Goal: Task Accomplishment & Management: Manage account settings

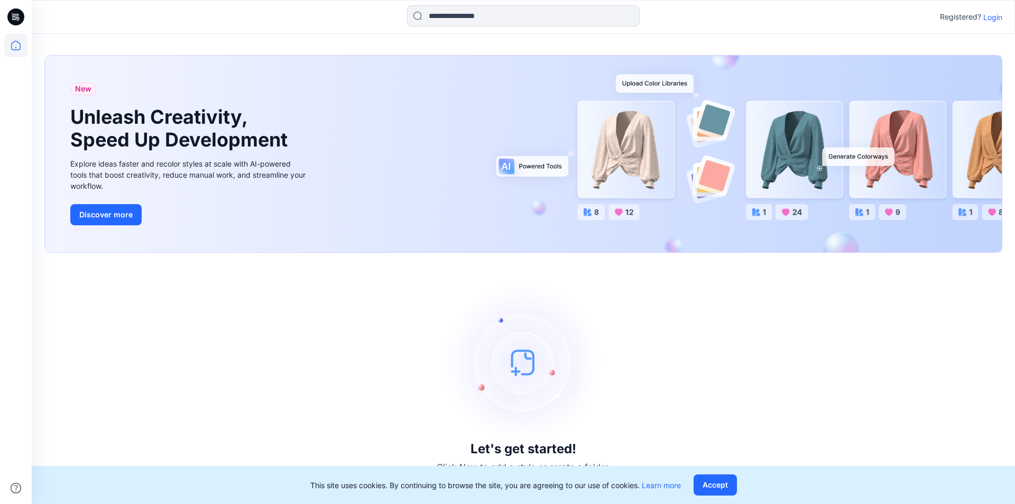
click at [991, 19] on p "Login" at bounding box center [992, 17] width 19 height 11
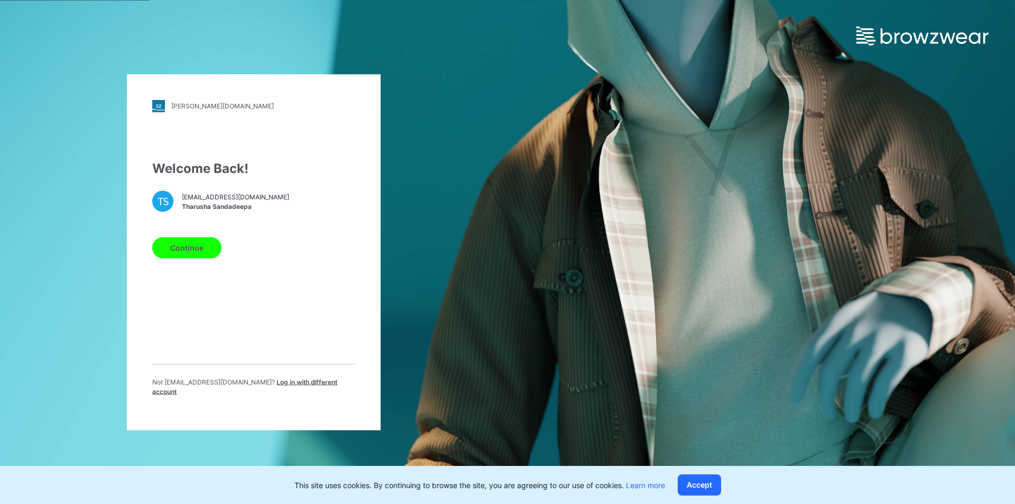
click at [168, 258] on button "Continue" at bounding box center [186, 247] width 69 height 21
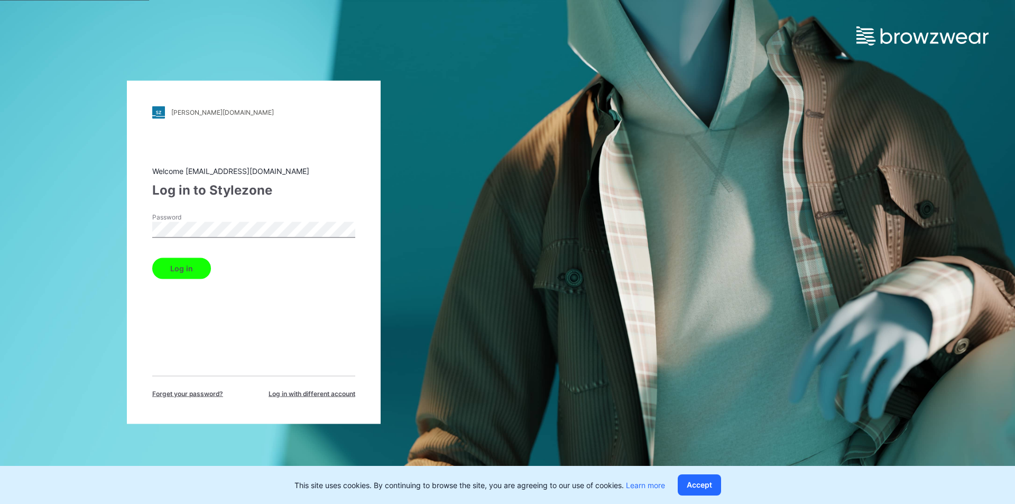
click at [202, 270] on button "Log in" at bounding box center [181, 267] width 59 height 21
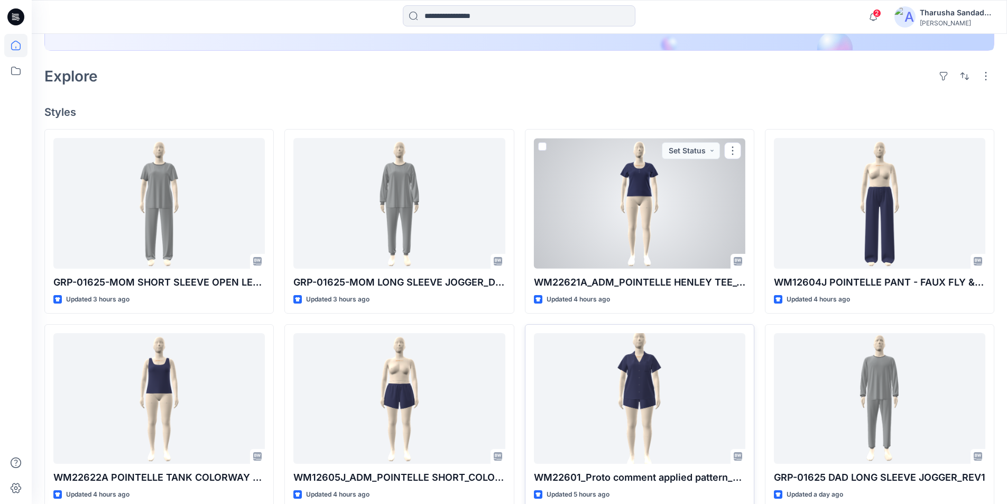
scroll to position [264, 0]
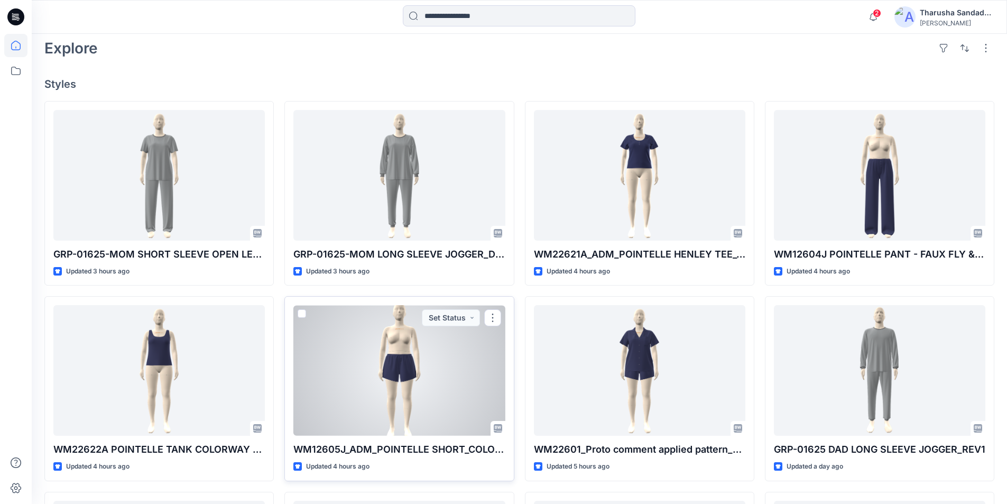
click at [341, 375] on div at bounding box center [398, 370] width 211 height 131
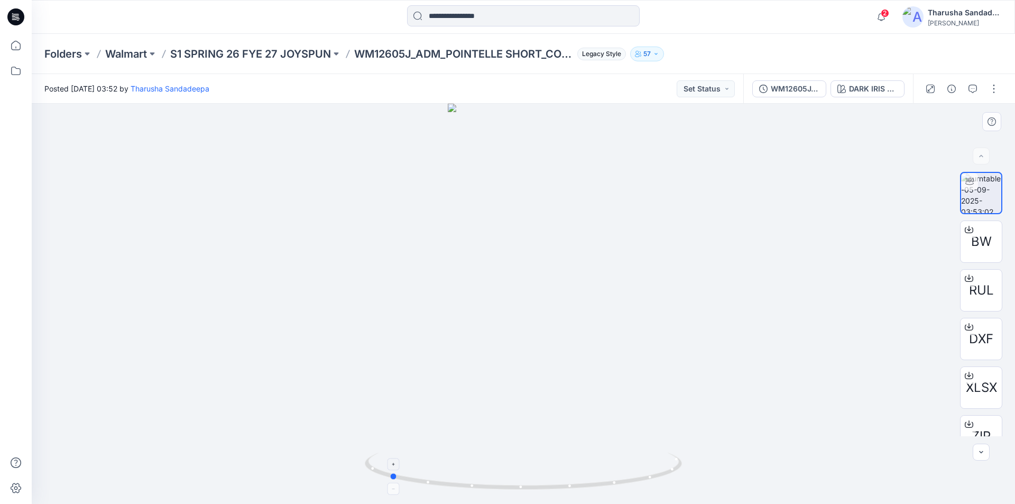
drag, startPoint x: 650, startPoint y: 487, endPoint x: 515, endPoint y: 479, distance: 134.5
click at [515, 479] on icon at bounding box center [525, 472] width 320 height 40
drag, startPoint x: 581, startPoint y: 495, endPoint x: 659, endPoint y: 486, distance: 78.2
click at [659, 486] on icon at bounding box center [525, 472] width 320 height 40
click at [14, 20] on icon at bounding box center [15, 16] width 17 height 17
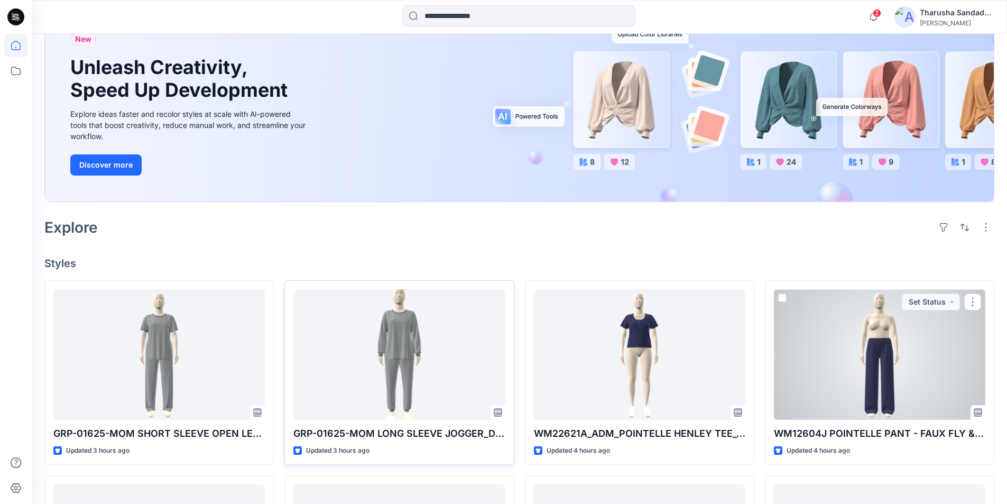
scroll to position [159, 0]
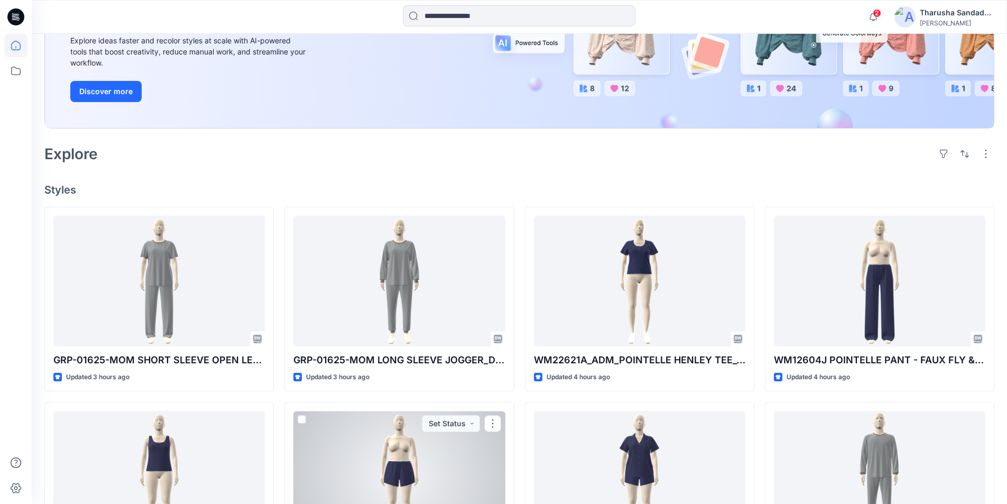
click at [396, 431] on div at bounding box center [398, 476] width 211 height 131
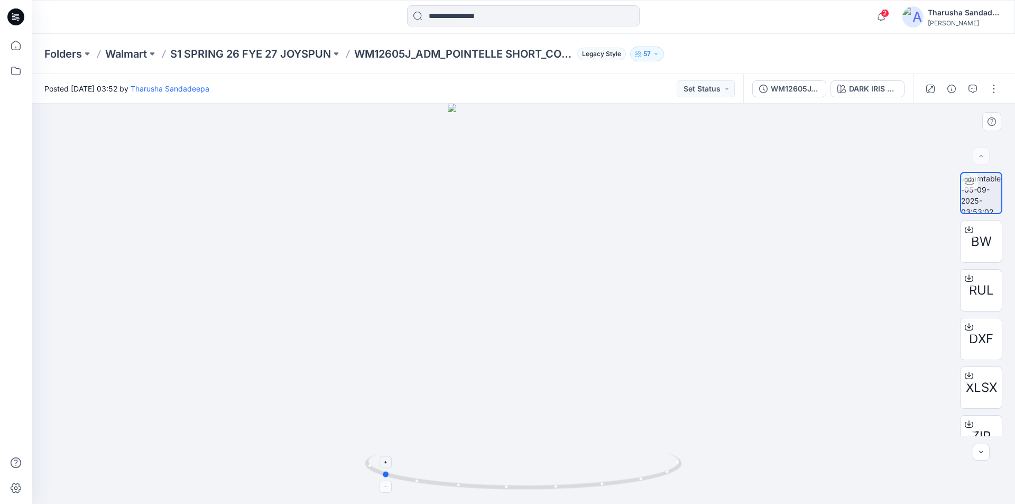
drag, startPoint x: 606, startPoint y: 479, endPoint x: 469, endPoint y: 476, distance: 137.5
click at [469, 476] on icon at bounding box center [525, 472] width 320 height 40
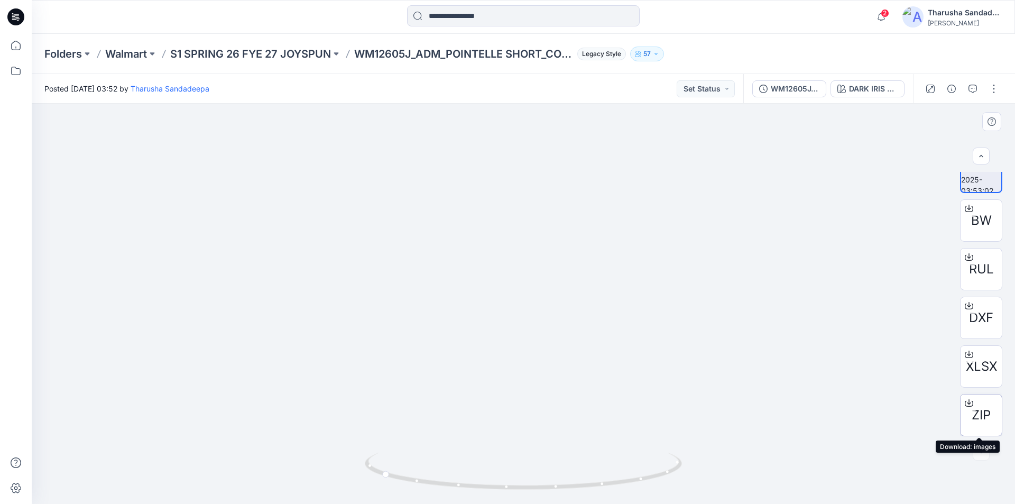
click at [983, 413] on span "ZIP" at bounding box center [981, 414] width 19 height 19
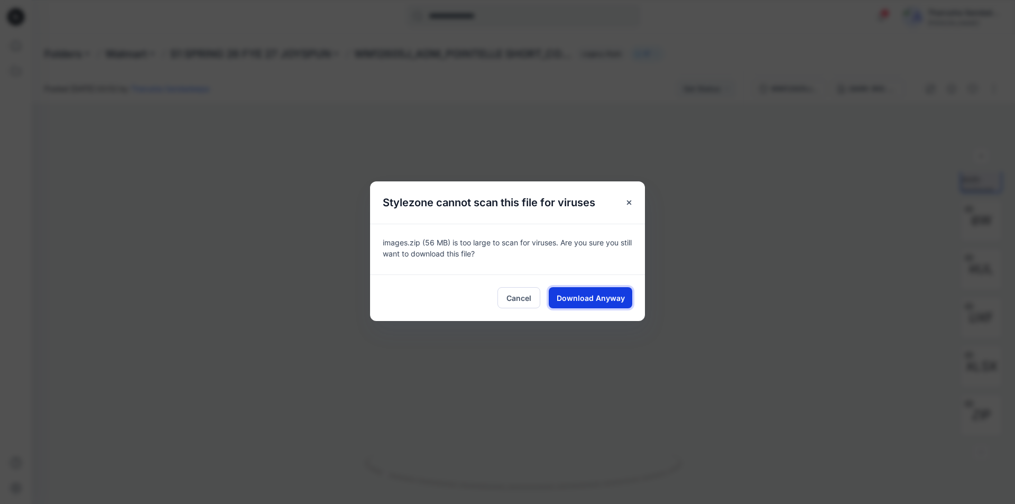
click at [584, 304] on button "Download Anyway" at bounding box center [591, 297] width 84 height 21
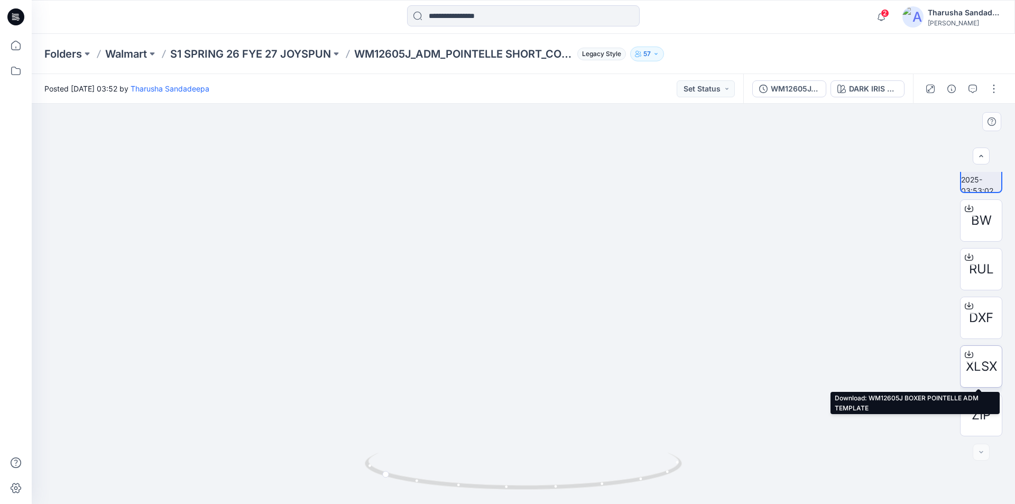
click at [971, 365] on span "XLSX" at bounding box center [981, 366] width 31 height 19
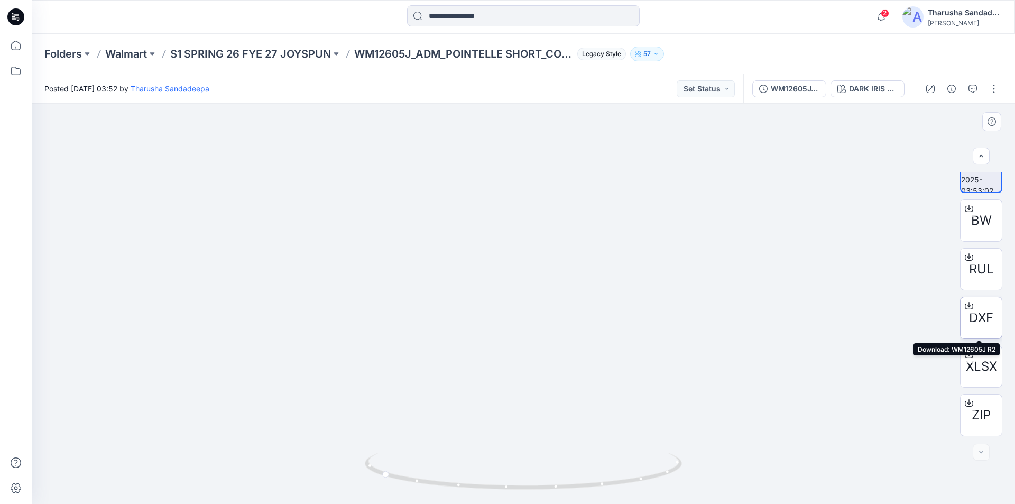
click at [981, 331] on div "DXF" at bounding box center [981, 318] width 42 height 42
click at [981, 269] on span "RUL" at bounding box center [981, 269] width 25 height 19
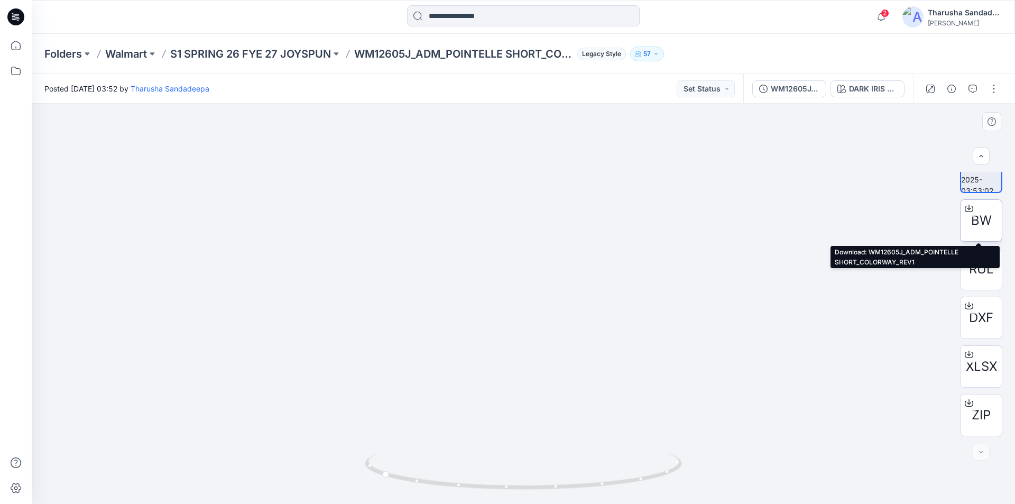
click at [982, 225] on span "BW" at bounding box center [981, 220] width 21 height 19
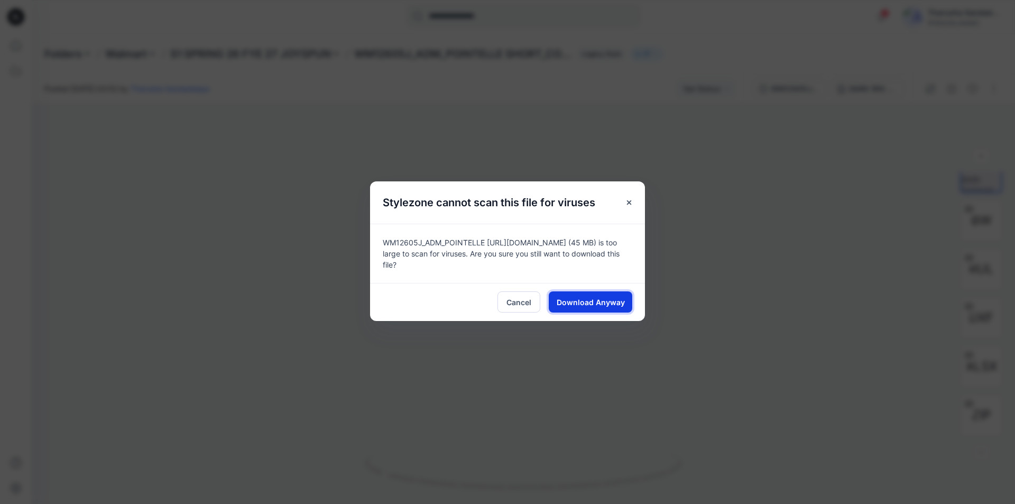
click at [624, 307] on button "Download Anyway" at bounding box center [591, 301] width 84 height 21
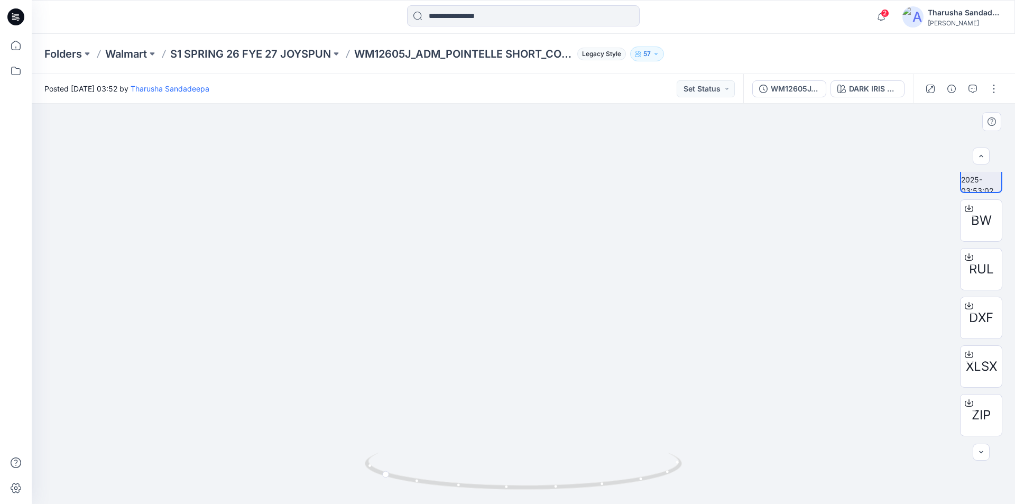
scroll to position [0, 0]
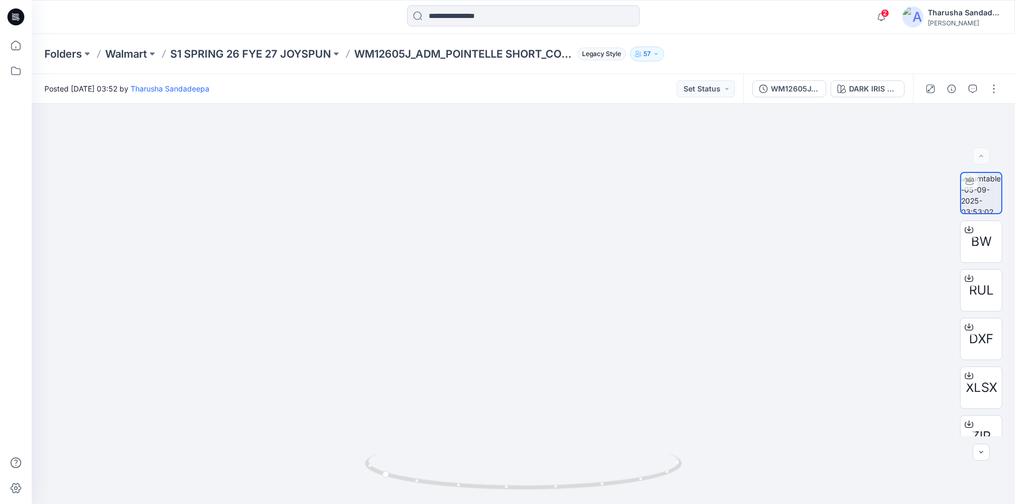
click at [745, 45] on div "Folders Walmart S1 SPRING 26 FYE 27 JOYSPUN WM12605J_ADM_POINTELLE SHORT_COLORW…" at bounding box center [523, 54] width 983 height 40
click at [991, 88] on button "button" at bounding box center [993, 88] width 17 height 17
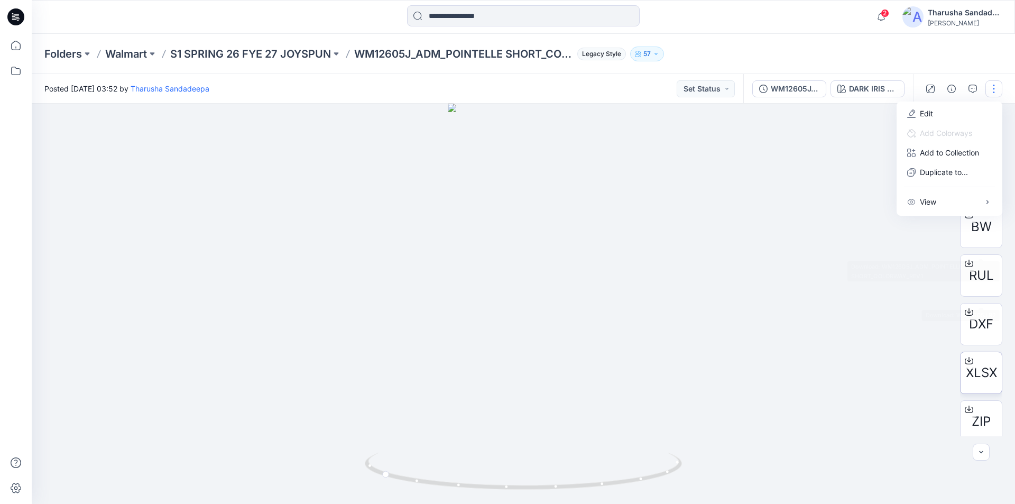
scroll to position [21, 0]
click at [928, 110] on p "Edit" at bounding box center [926, 113] width 13 height 11
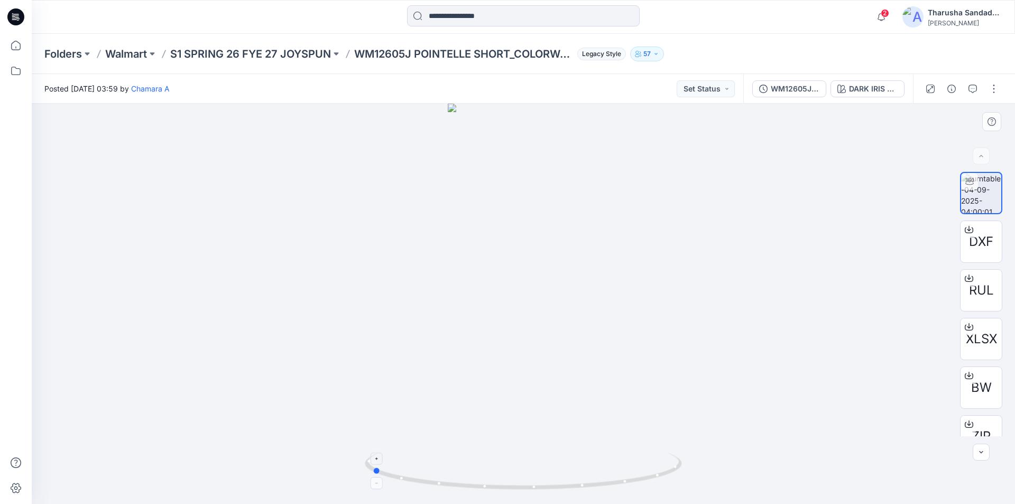
drag, startPoint x: 540, startPoint y: 477, endPoint x: 483, endPoint y: 457, distance: 60.3
click at [483, 457] on icon at bounding box center [525, 472] width 320 height 40
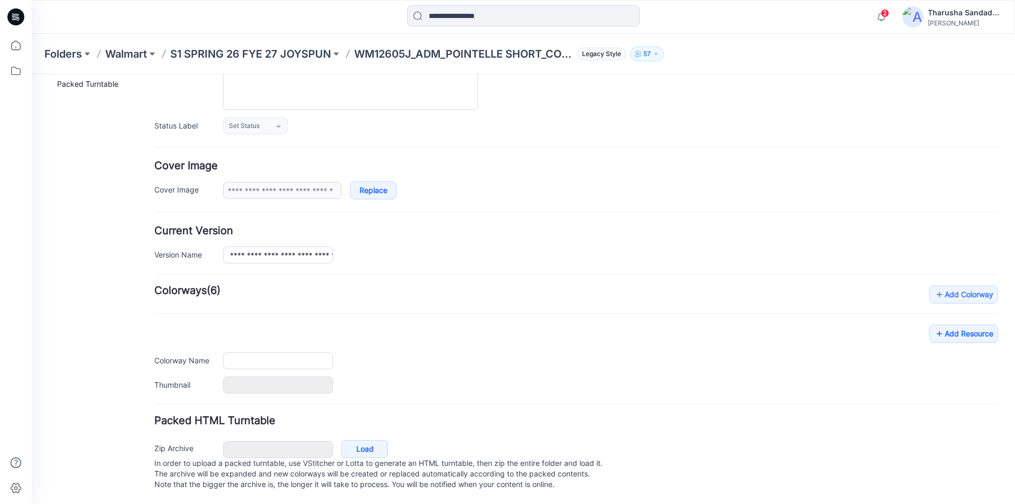
type input "**********"
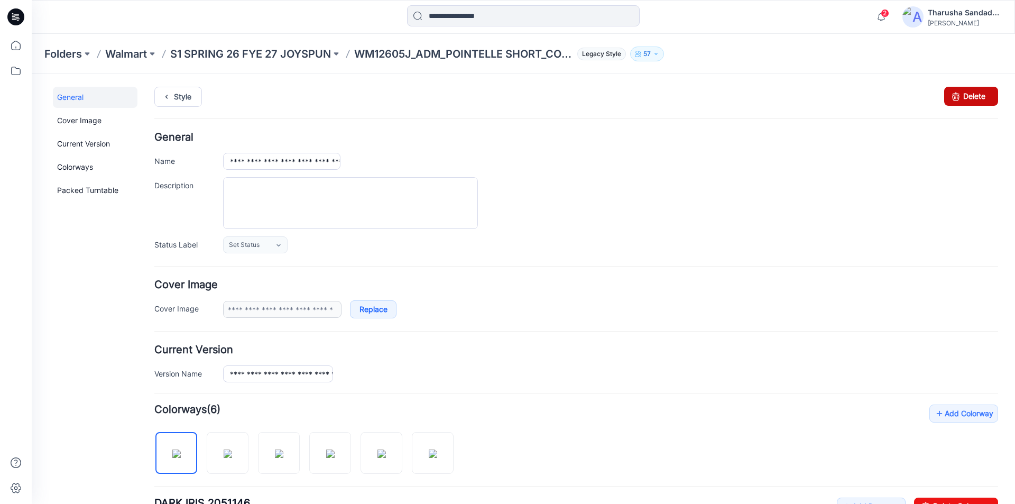
click at [956, 94] on link "Delete" at bounding box center [971, 96] width 54 height 19
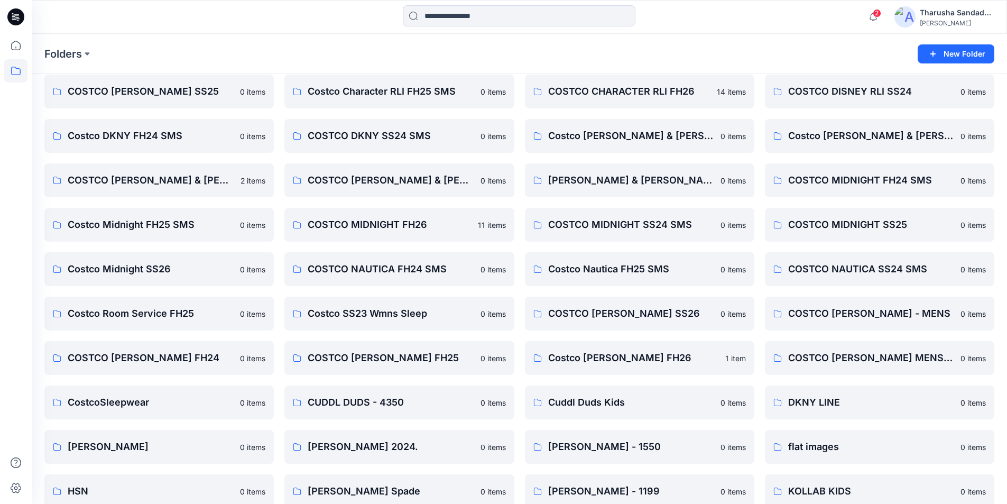
scroll to position [264, 0]
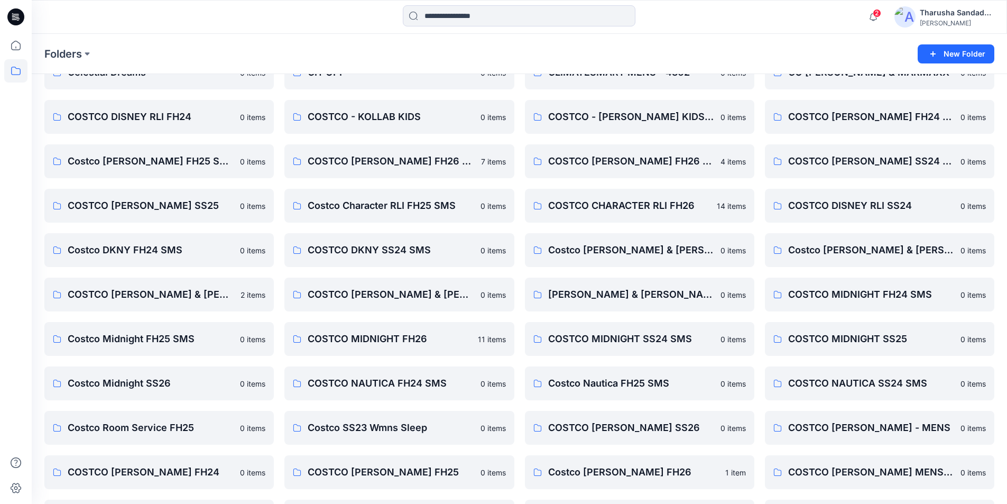
scroll to position [159, 0]
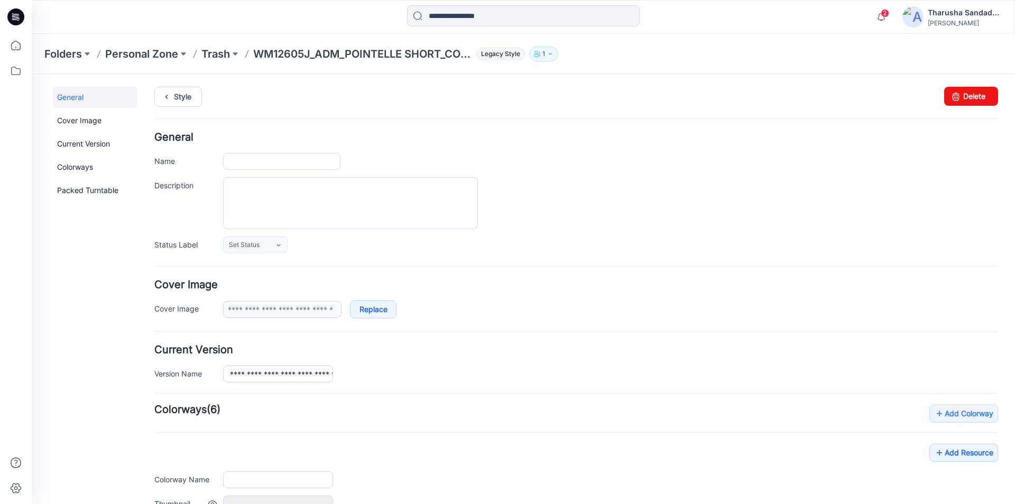
type input "**********"
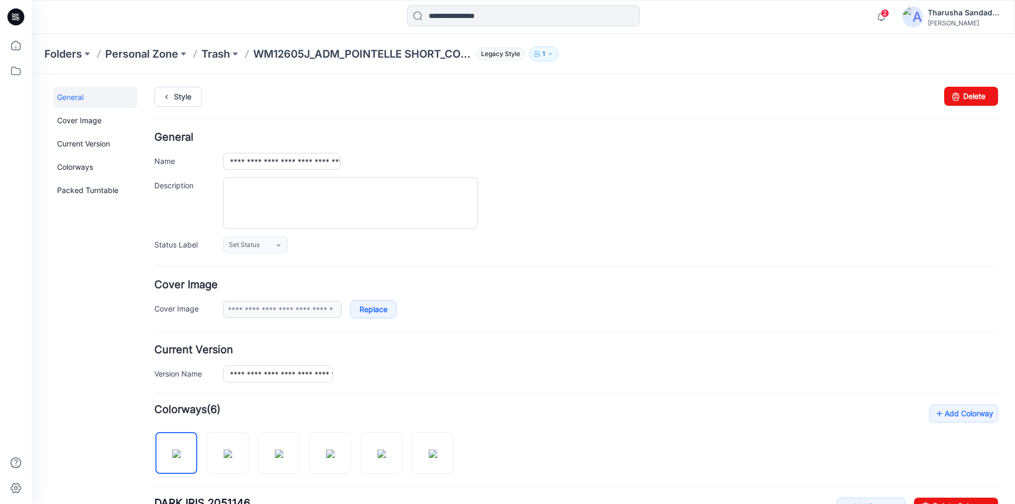
click at [12, 14] on icon at bounding box center [13, 13] width 2 height 1
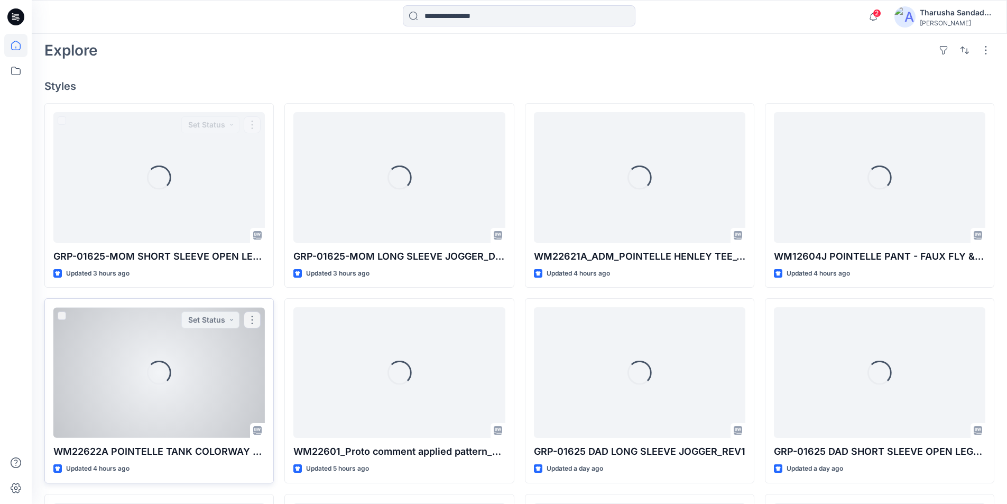
scroll to position [264, 0]
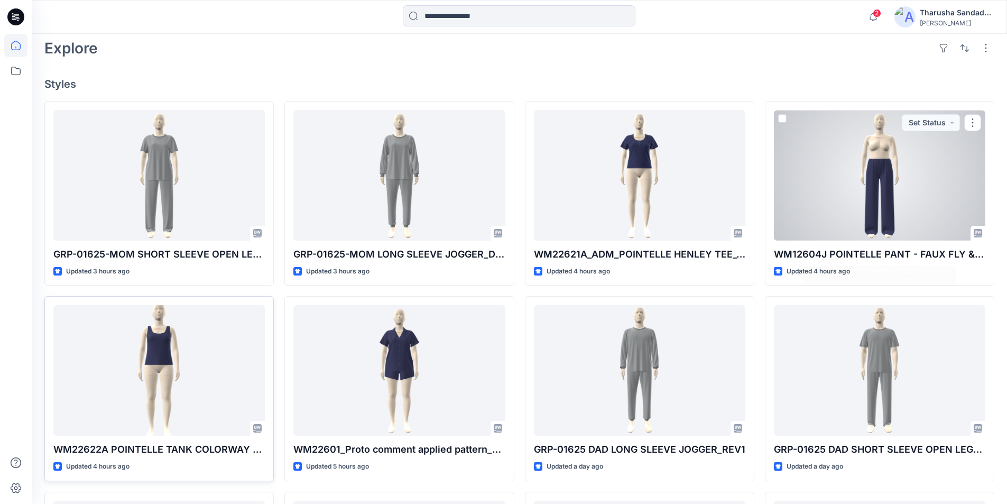
drag, startPoint x: 302, startPoint y: 303, endPoint x: 40, endPoint y: 347, distance: 265.2
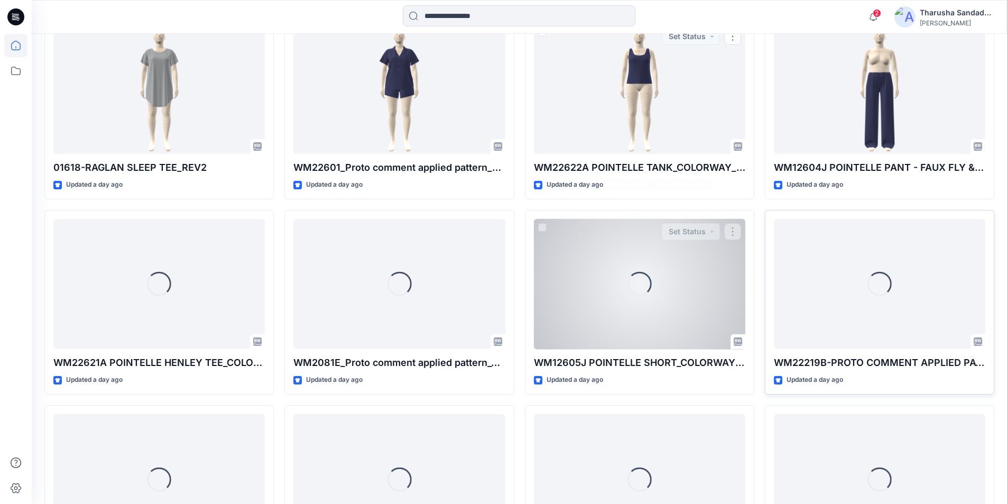
scroll to position [752, 0]
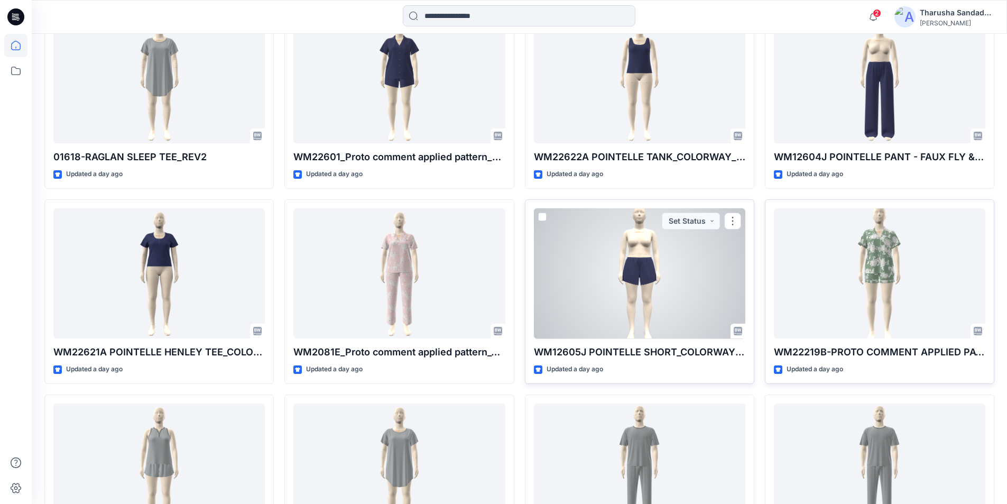
click at [650, 269] on div at bounding box center [639, 273] width 211 height 131
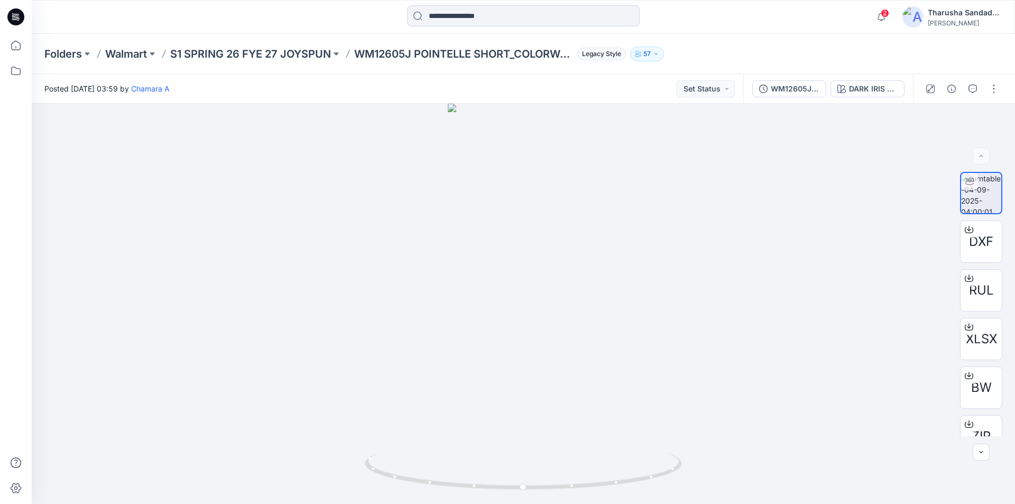
click at [14, 20] on icon at bounding box center [15, 16] width 17 height 17
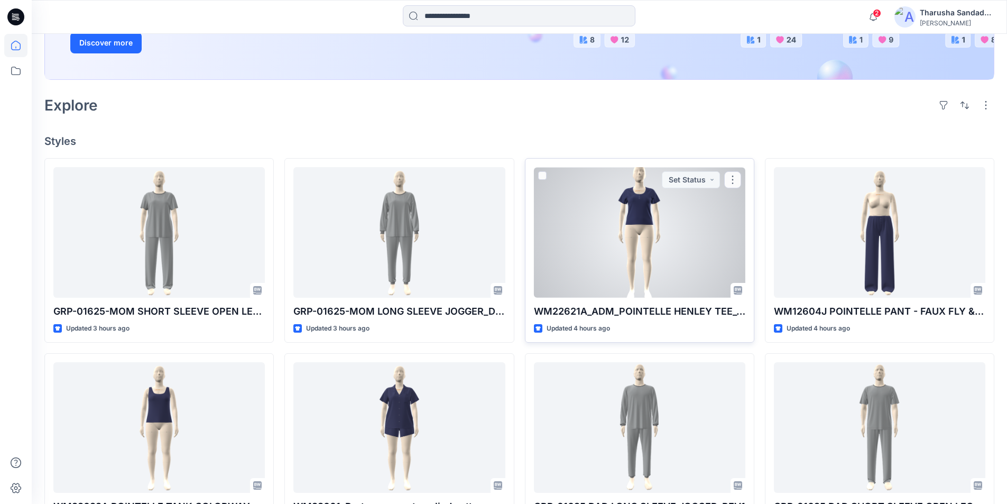
scroll to position [211, 0]
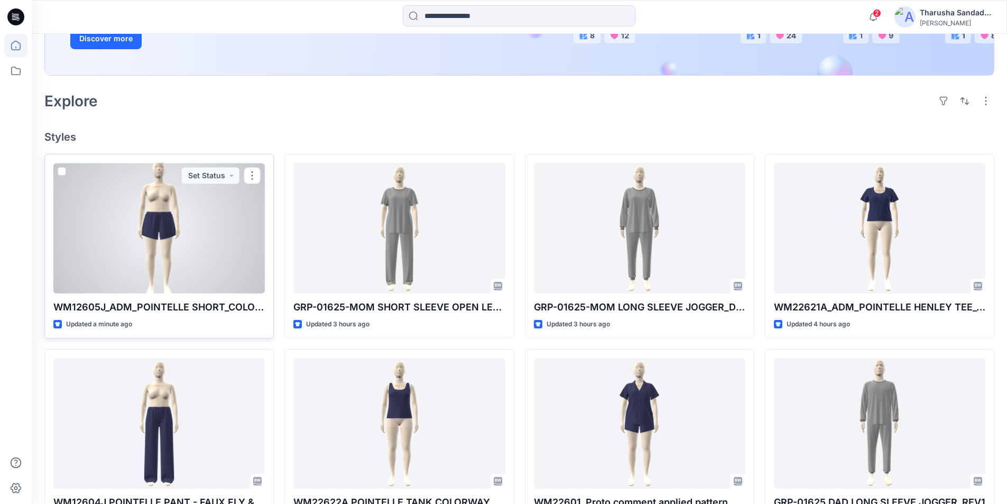
click at [173, 238] on div at bounding box center [158, 228] width 211 height 131
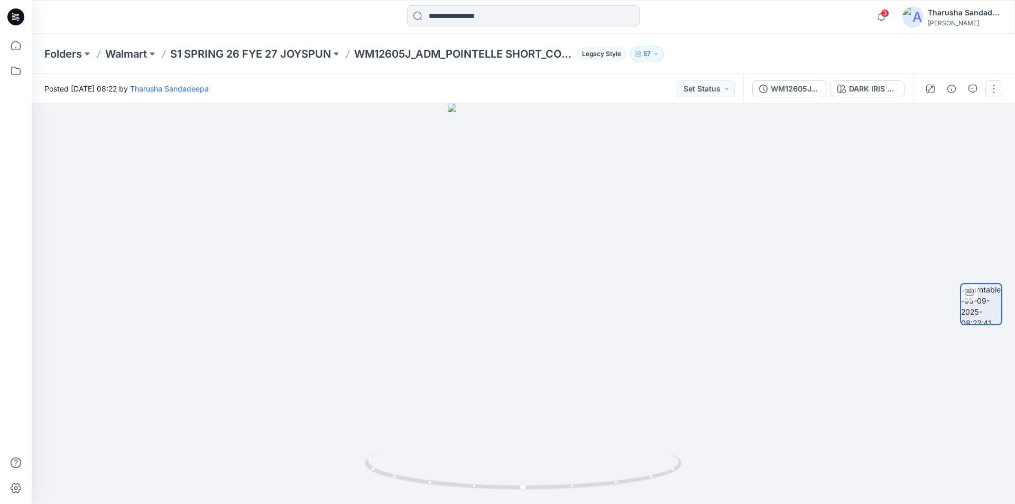
click at [992, 91] on button "button" at bounding box center [993, 88] width 17 height 17
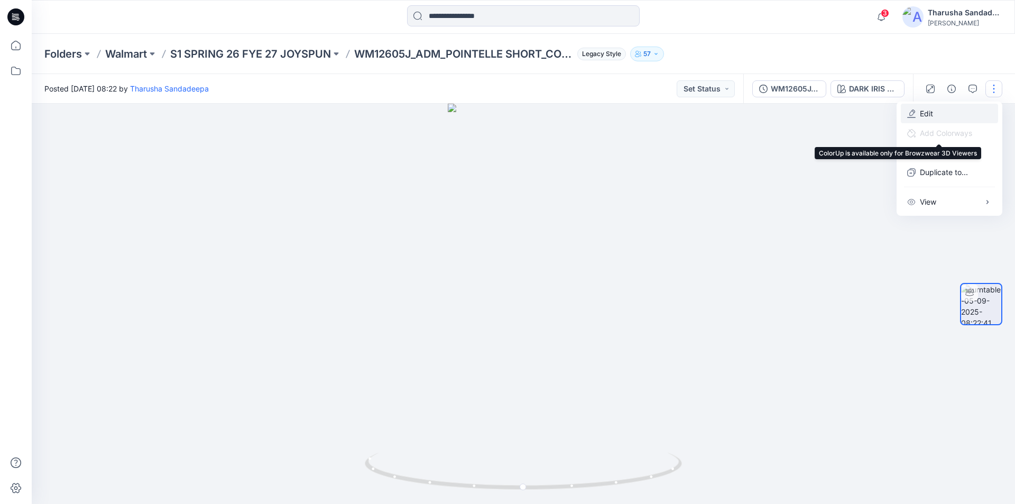
click at [932, 115] on p "Edit" at bounding box center [926, 113] width 13 height 11
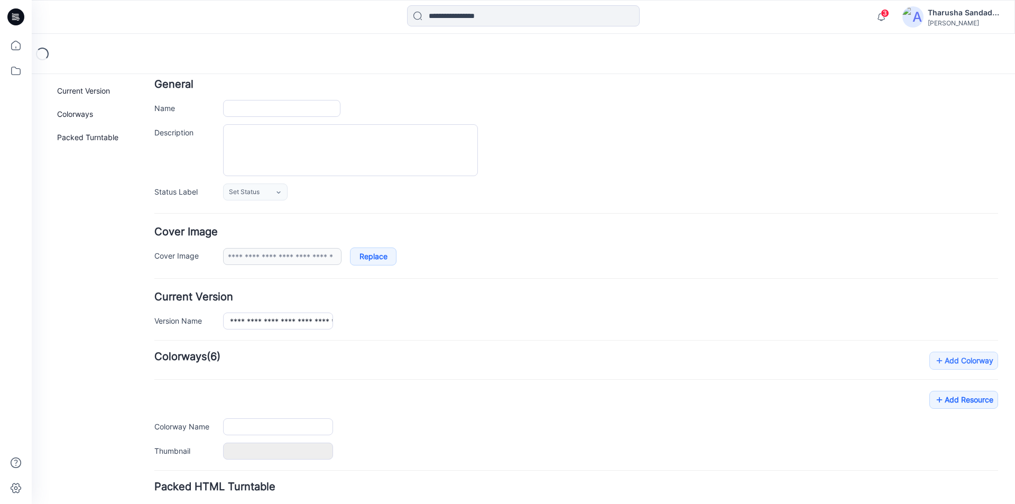
type input "**********"
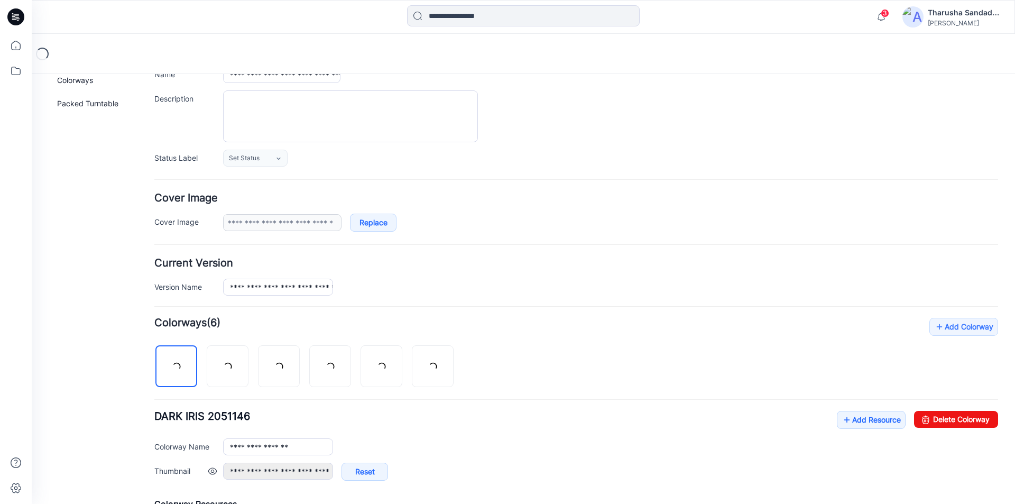
scroll to position [106, 0]
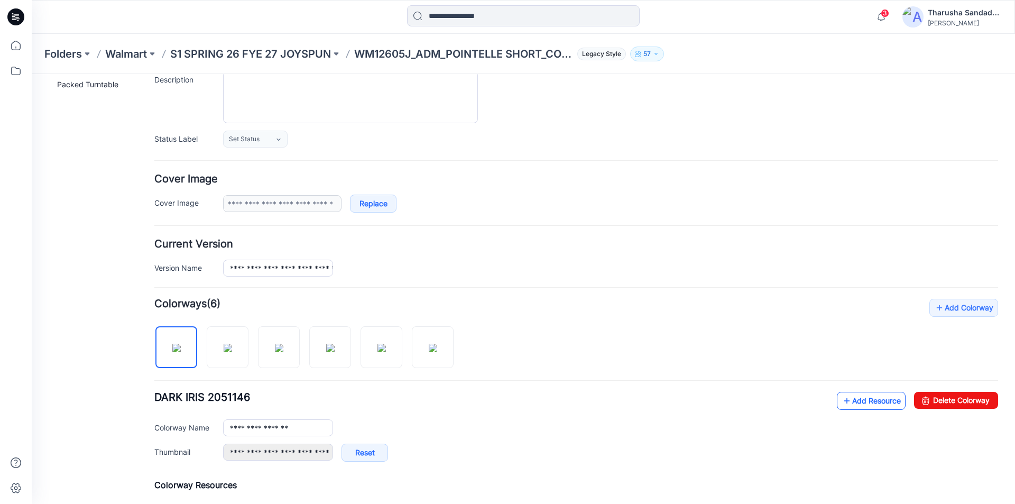
click at [863, 398] on link "Add Resource" at bounding box center [871, 401] width 69 height 18
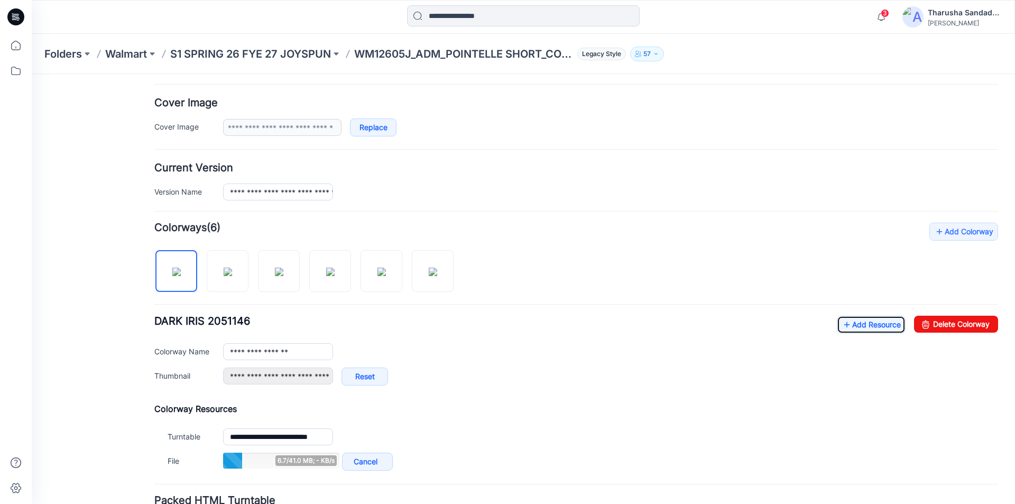
scroll to position [264, 0]
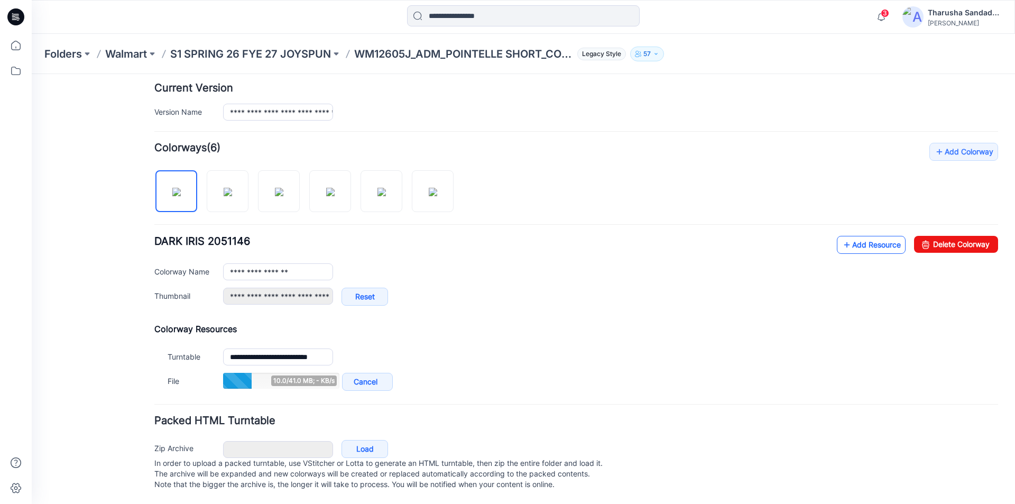
click at [837, 245] on link "Add Resource" at bounding box center [871, 245] width 69 height 18
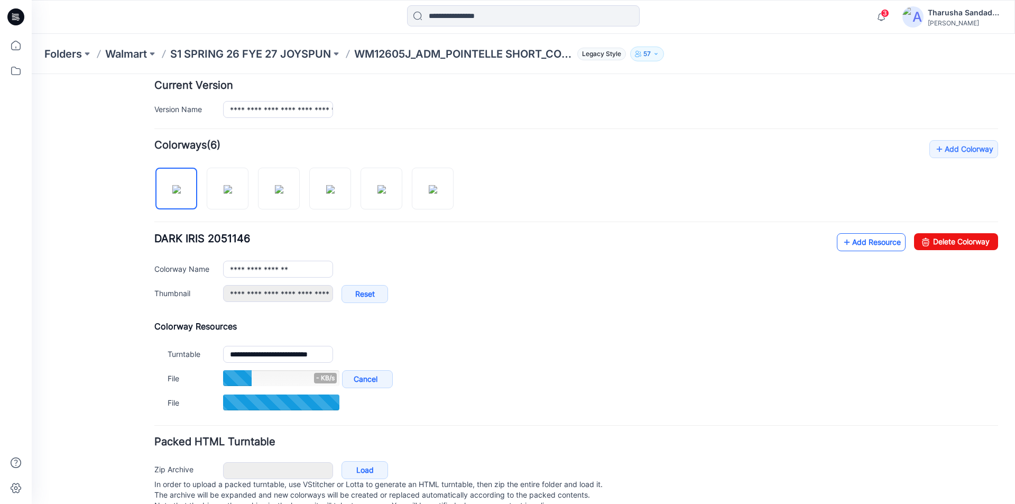
click at [849, 245] on link "Add Resource" at bounding box center [871, 242] width 69 height 18
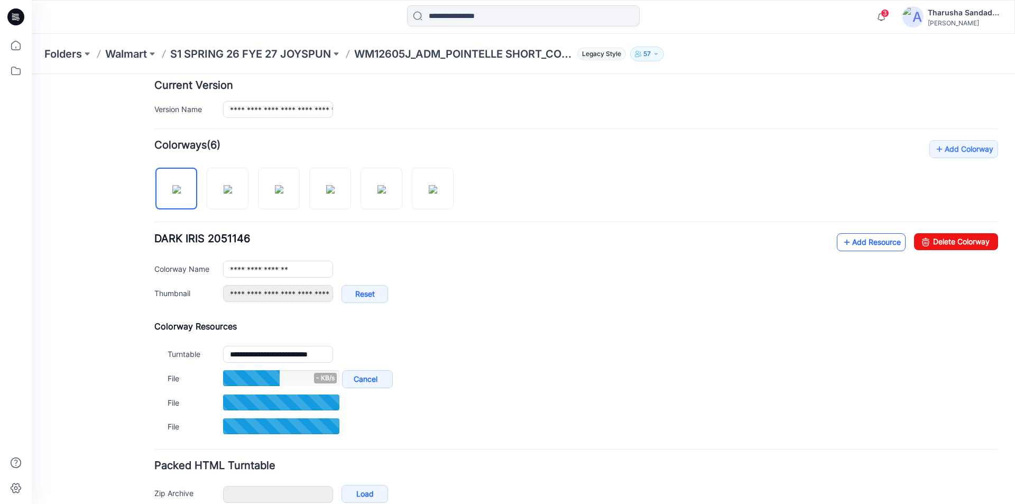
click at [842, 243] on icon at bounding box center [847, 242] width 11 height 17
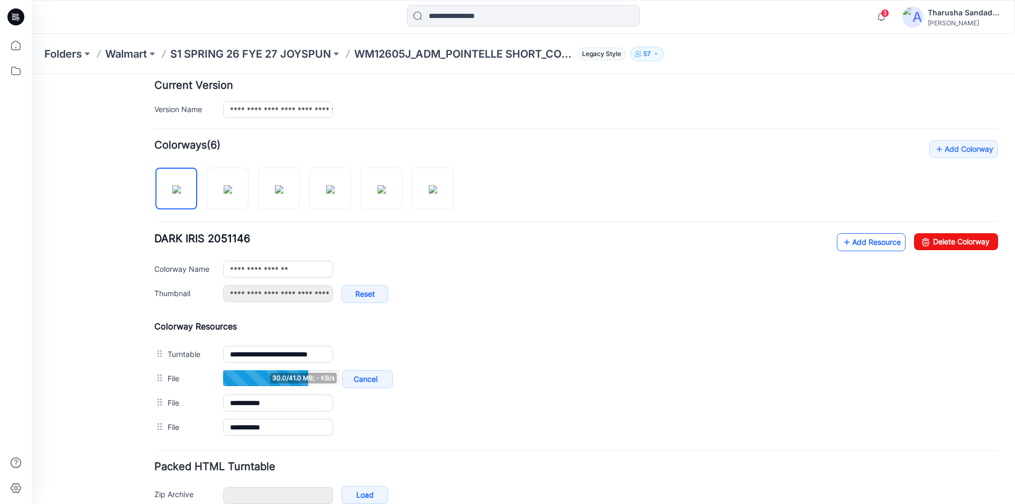
click at [846, 245] on link "Add Resource" at bounding box center [871, 242] width 69 height 18
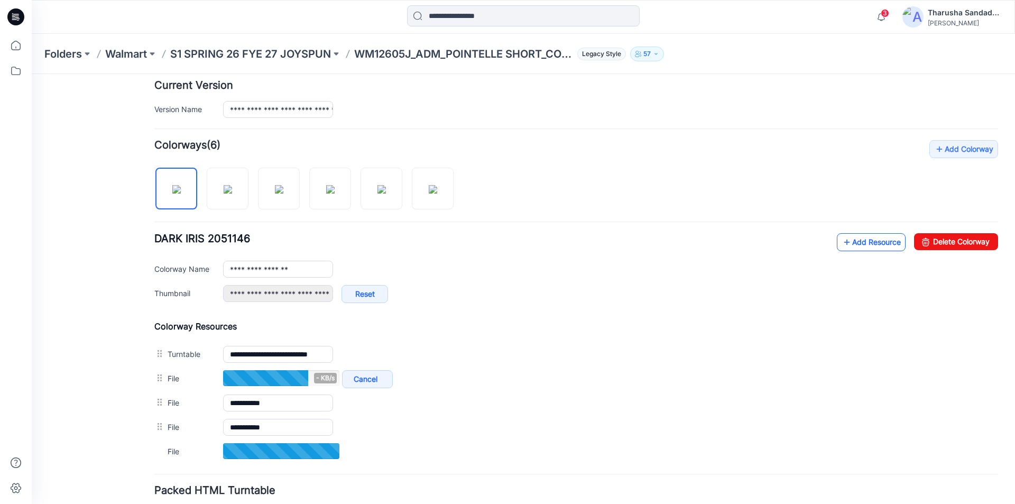
click at [873, 245] on link "Add Resource" at bounding box center [871, 242] width 69 height 18
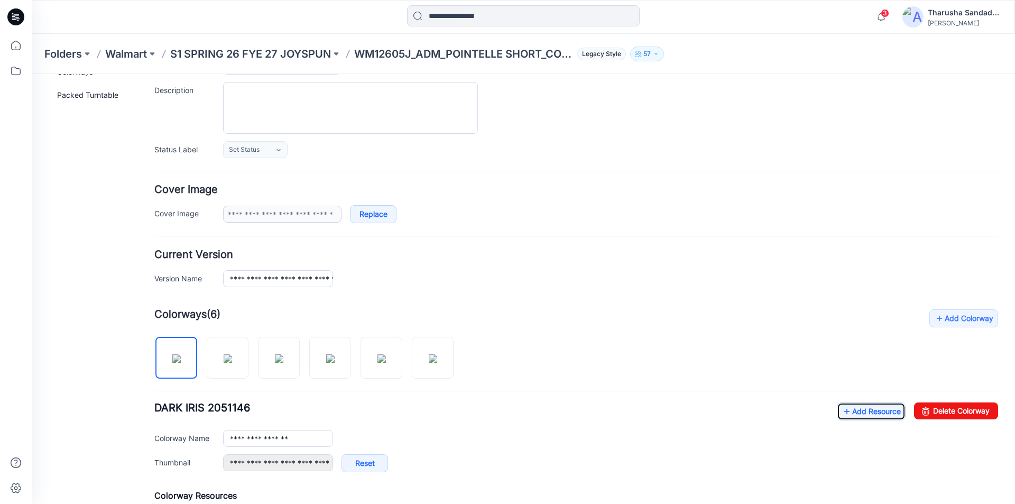
scroll to position [0, 0]
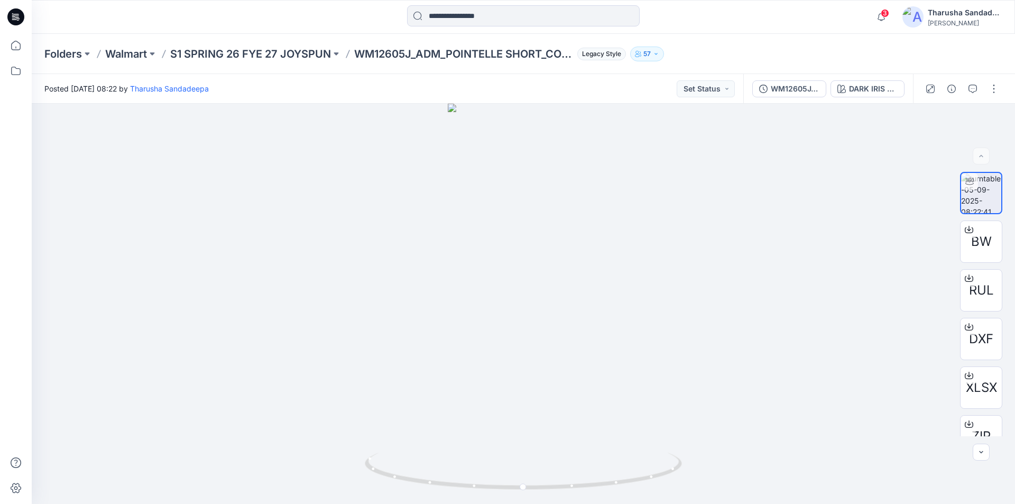
click at [23, 19] on icon at bounding box center [15, 16] width 17 height 17
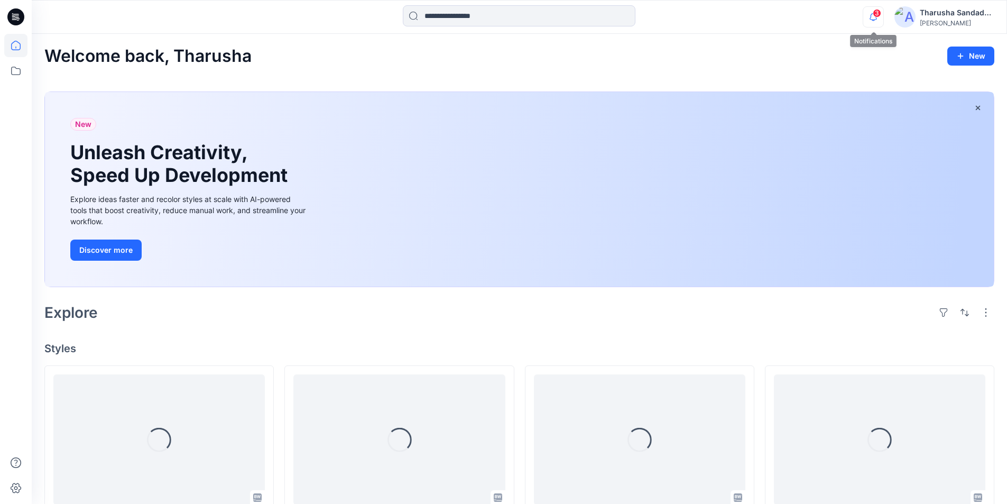
click at [870, 22] on icon "button" at bounding box center [873, 16] width 20 height 21
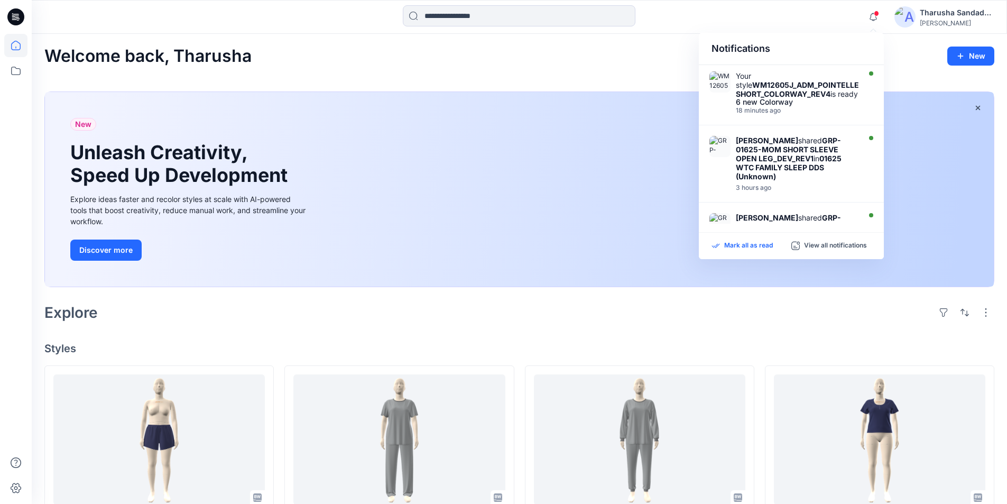
click at [761, 246] on p "Mark all as read" at bounding box center [748, 246] width 49 height 10
click at [394, 343] on h4 "Styles" at bounding box center [519, 348] width 950 height 13
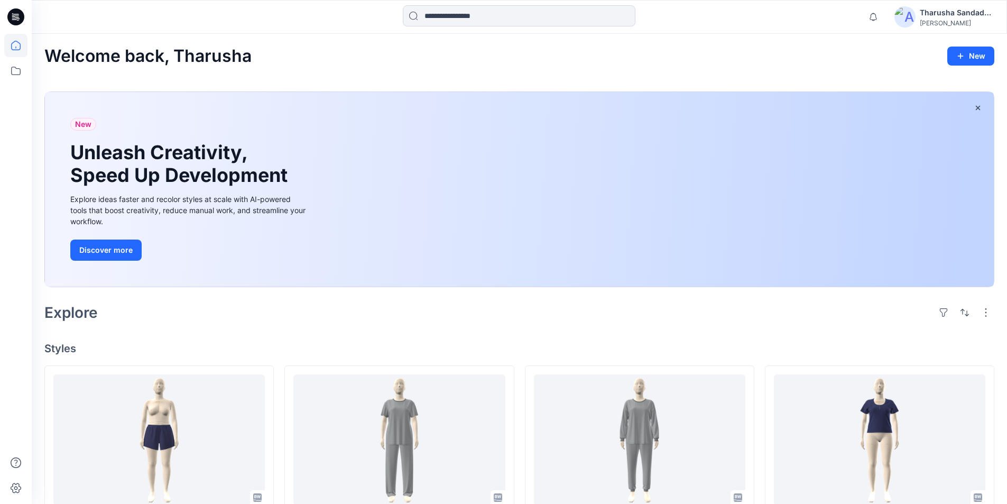
click at [11, 24] on icon at bounding box center [15, 16] width 17 height 17
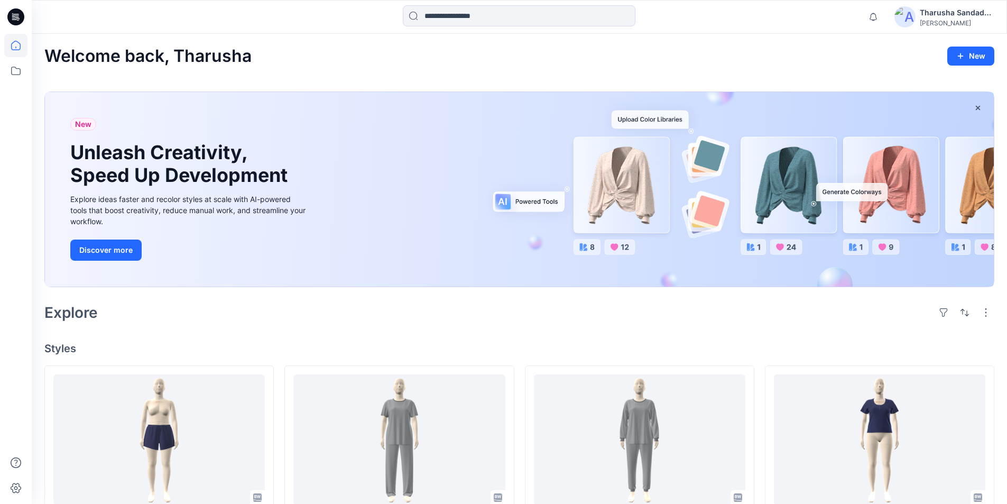
click at [651, 63] on div "Welcome back, Tharusha New" at bounding box center [519, 57] width 950 height 20
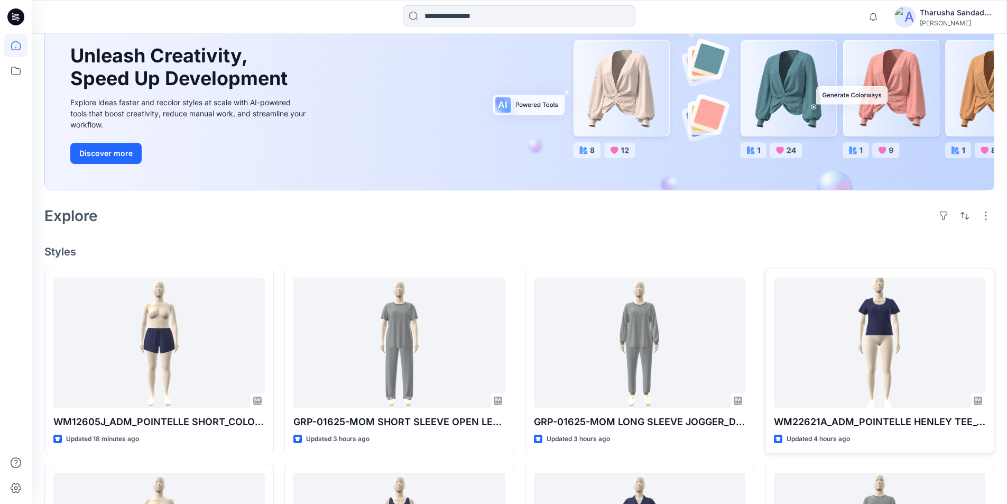
scroll to position [264, 0]
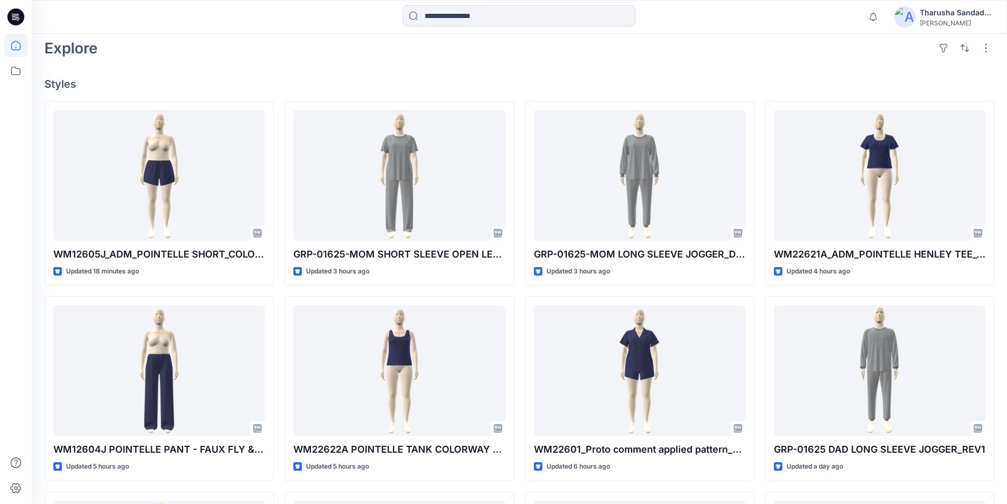
click at [605, 70] on div "Welcome back, Tharusha New New Unleash Creativity, Speed Up Development Explore…" at bounding box center [519, 248] width 975 height 957
click at [754, 54] on div "Explore" at bounding box center [519, 47] width 950 height 25
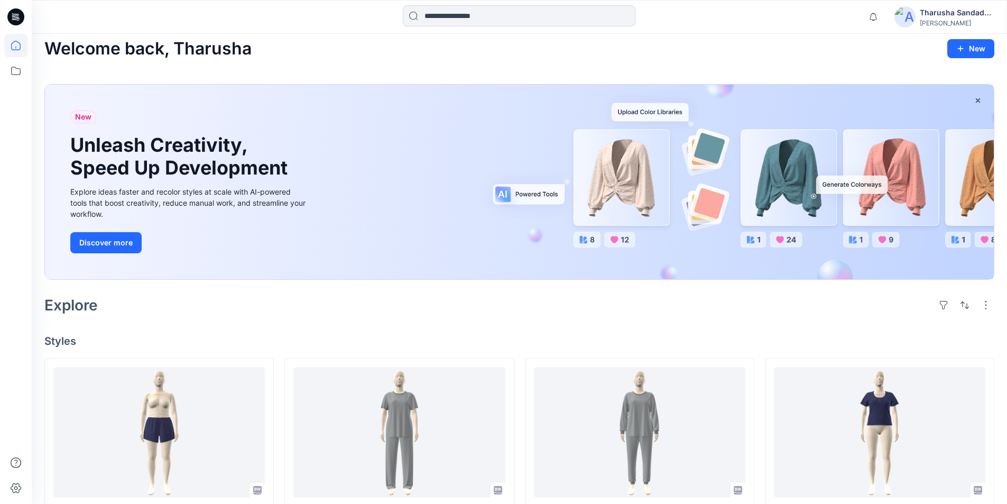
scroll to position [0, 0]
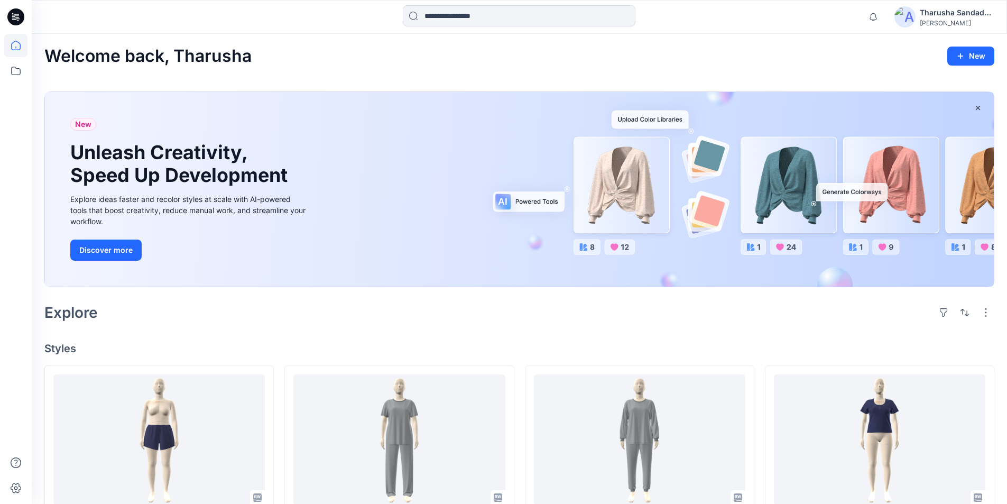
click at [889, 75] on div "Welcome back, Tharusha New New Unleash Creativity, Speed Up Development Explore…" at bounding box center [519, 512] width 975 height 957
click at [855, 319] on div "Explore" at bounding box center [519, 312] width 950 height 25
click at [839, 68] on div "Welcome back, Tharusha New New Unleash Creativity, Speed Up Development Explore…" at bounding box center [519, 512] width 975 height 957
click at [715, 67] on div "Welcome back, Tharusha New New Unleash Creativity, Speed Up Development Explore…" at bounding box center [519, 512] width 975 height 957
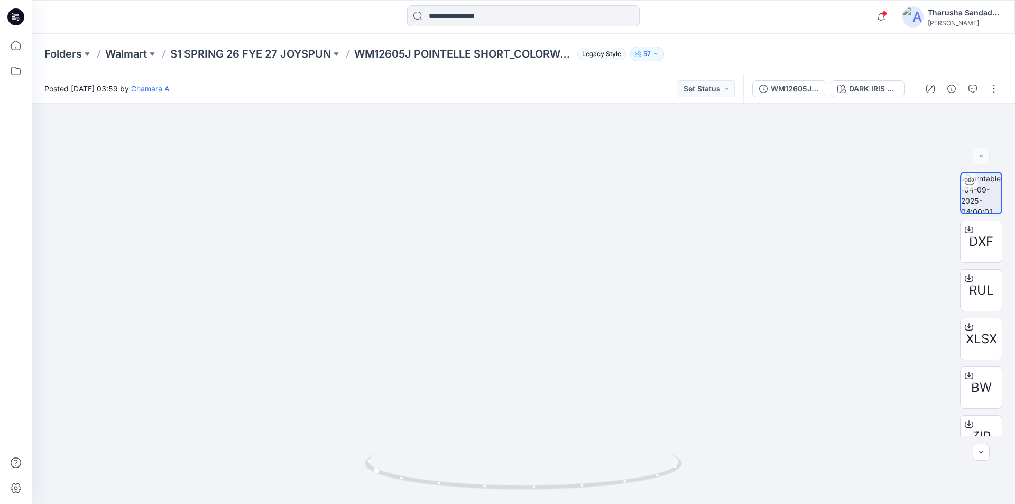
click at [23, 25] on icon at bounding box center [15, 17] width 17 height 34
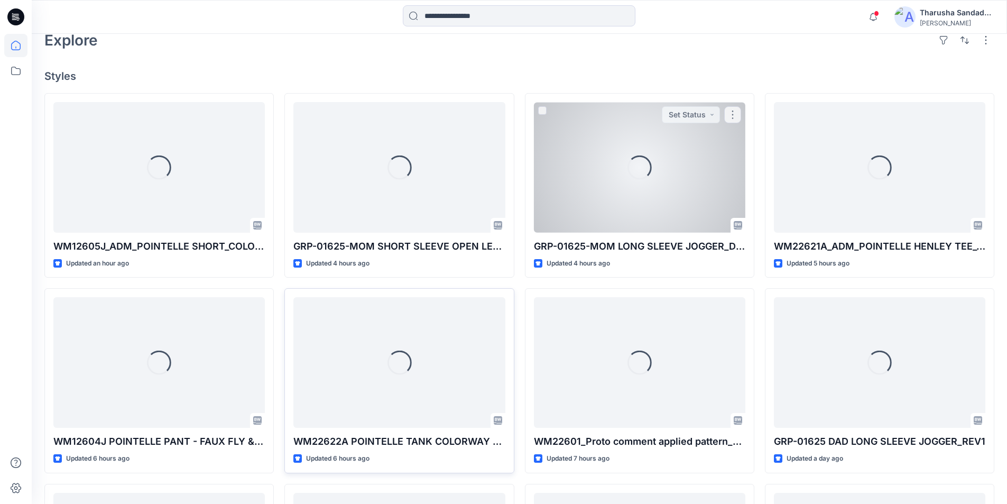
scroll to position [317, 0]
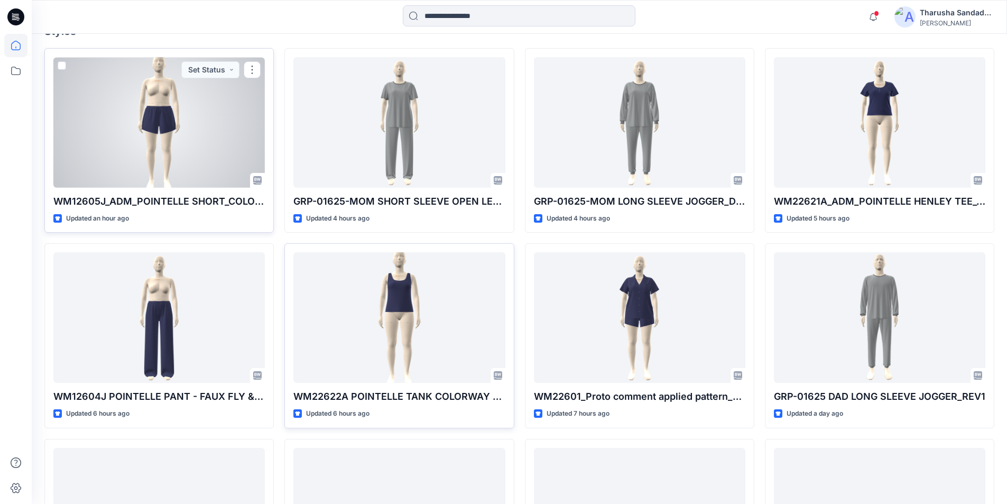
click at [196, 135] on div at bounding box center [158, 122] width 211 height 131
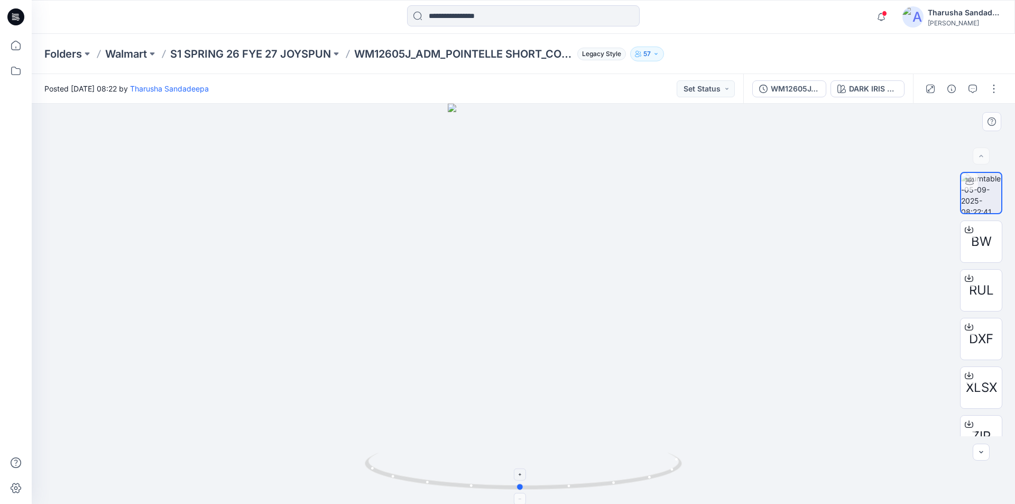
click at [655, 482] on icon at bounding box center [525, 472] width 320 height 40
click at [12, 11] on icon at bounding box center [15, 16] width 17 height 17
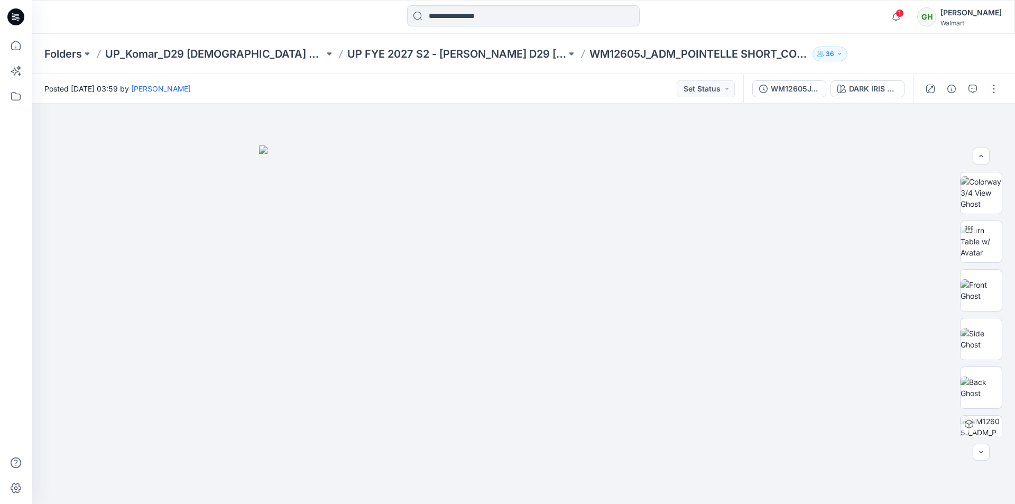
scroll to position [211, 0]
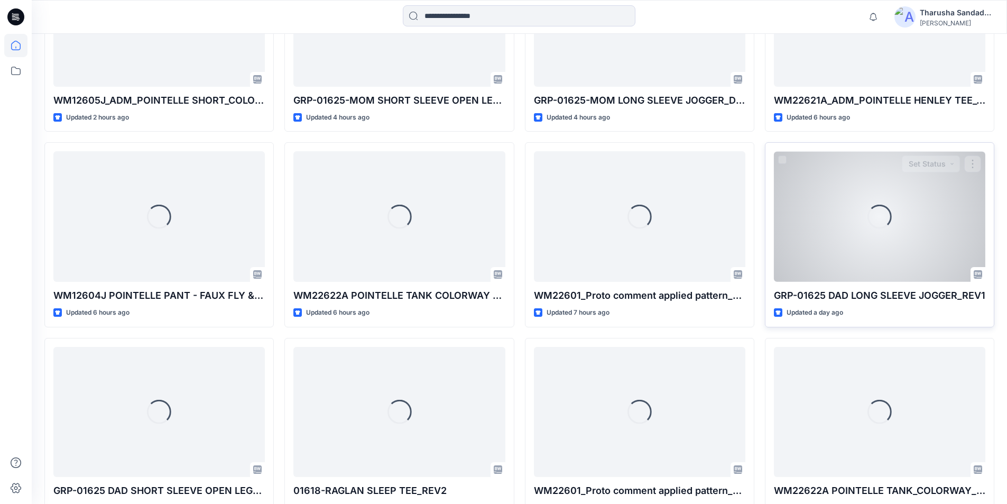
scroll to position [476, 0]
